Goal: Task Accomplishment & Management: Manage account settings

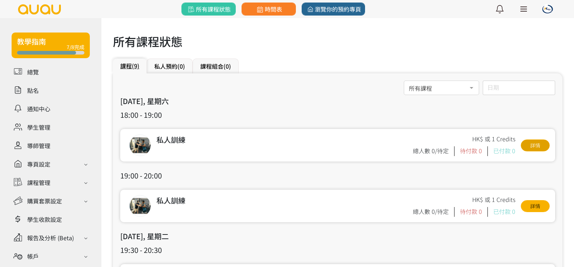
click at [534, 150] on link "詳情" at bounding box center [534, 146] width 29 height 12
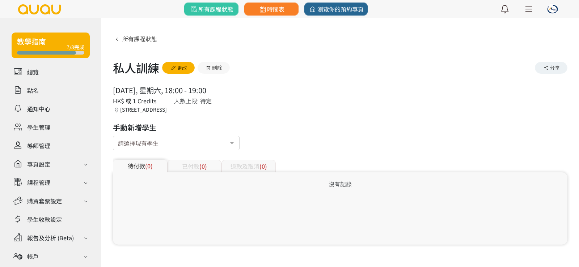
click at [234, 145] on div at bounding box center [232, 144] width 14 height 14
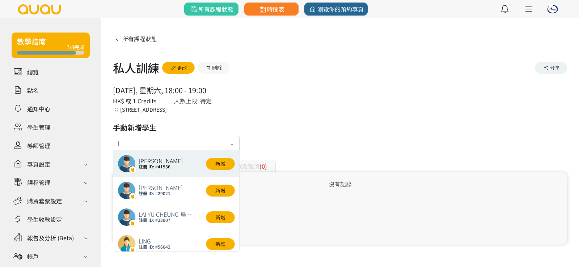
type input "la"
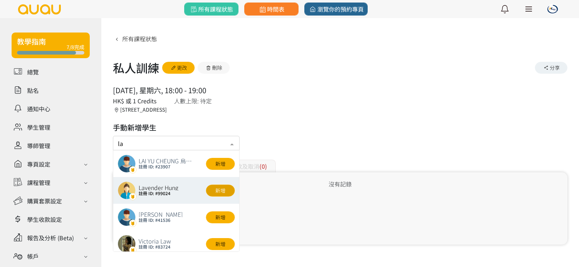
click at [227, 190] on button "新增" at bounding box center [220, 191] width 29 height 12
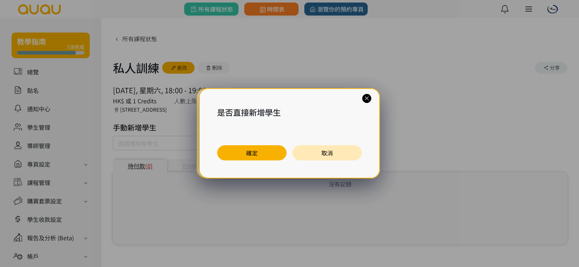
click at [247, 144] on div "是否直接新增學生 確定 取消" at bounding box center [289, 133] width 181 height 90
click at [245, 149] on button "確定" at bounding box center [251, 152] width 69 height 15
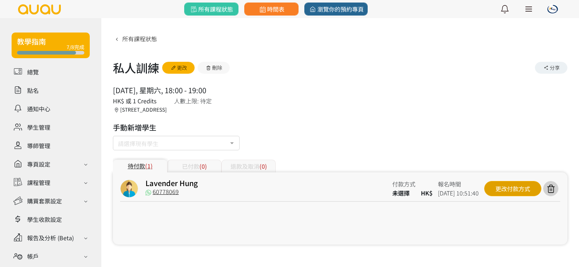
click at [516, 191] on div "更改付款方式" at bounding box center [512, 188] width 57 height 15
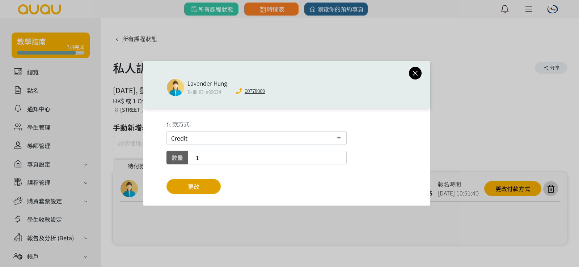
click at [199, 186] on span "更改" at bounding box center [194, 186] width 12 height 9
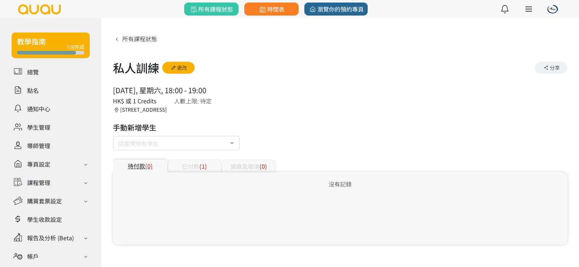
click at [202, 170] on span "(1)" at bounding box center [203, 166] width 8 height 9
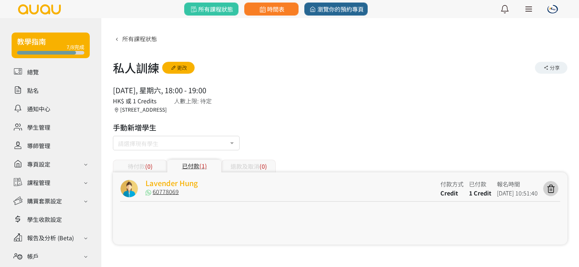
click at [178, 183] on link "Lavender Hung" at bounding box center [171, 183] width 52 height 10
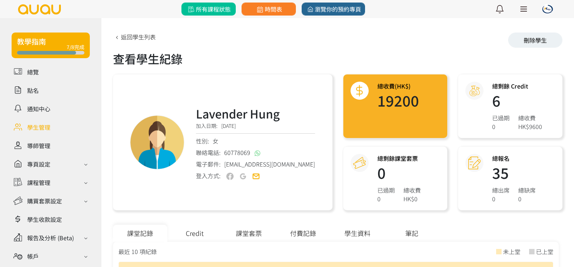
click at [210, 10] on span "所有課程狀態" at bounding box center [208, 9] width 44 height 9
